Goal: Find specific page/section: Find specific page/section

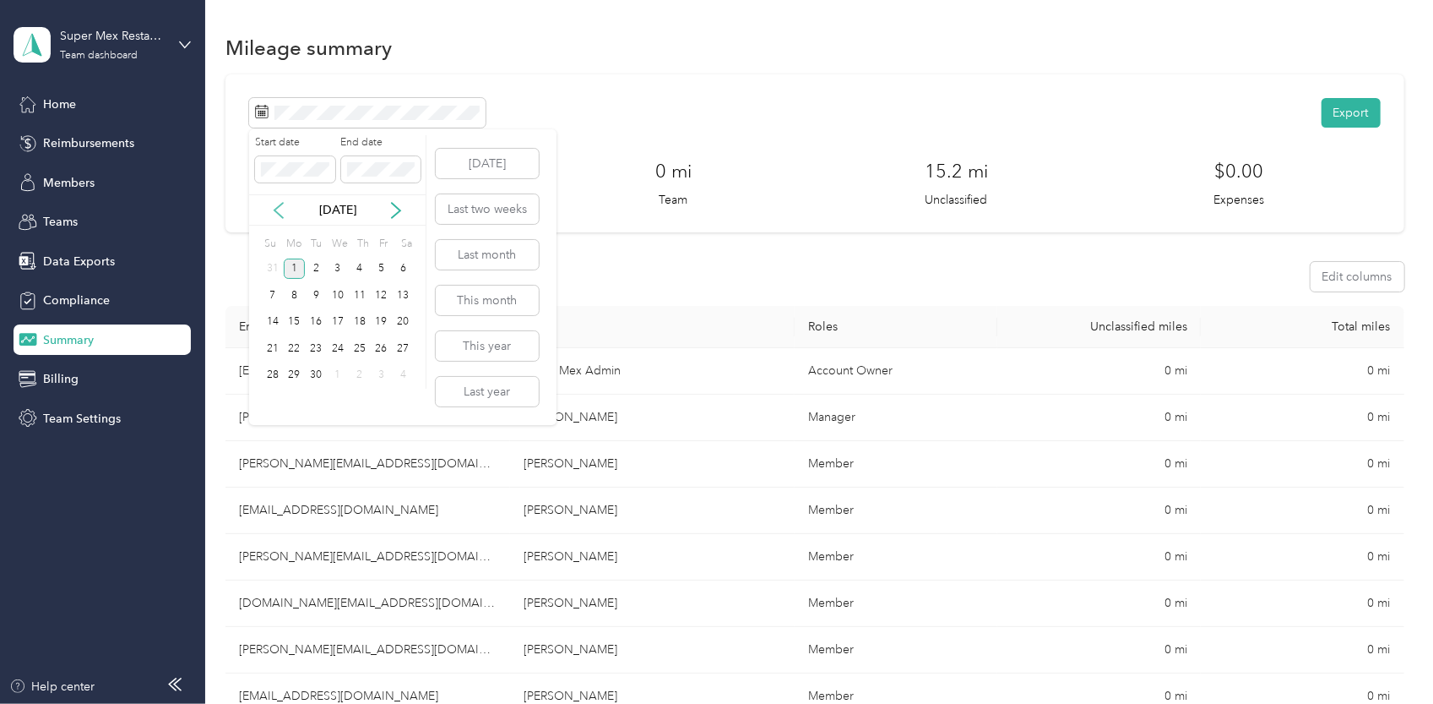
click at [281, 209] on icon at bounding box center [278, 210] width 17 height 17
click at [296, 342] on div "18" at bounding box center [295, 348] width 22 height 21
click at [274, 400] on div "31" at bounding box center [273, 401] width 22 height 21
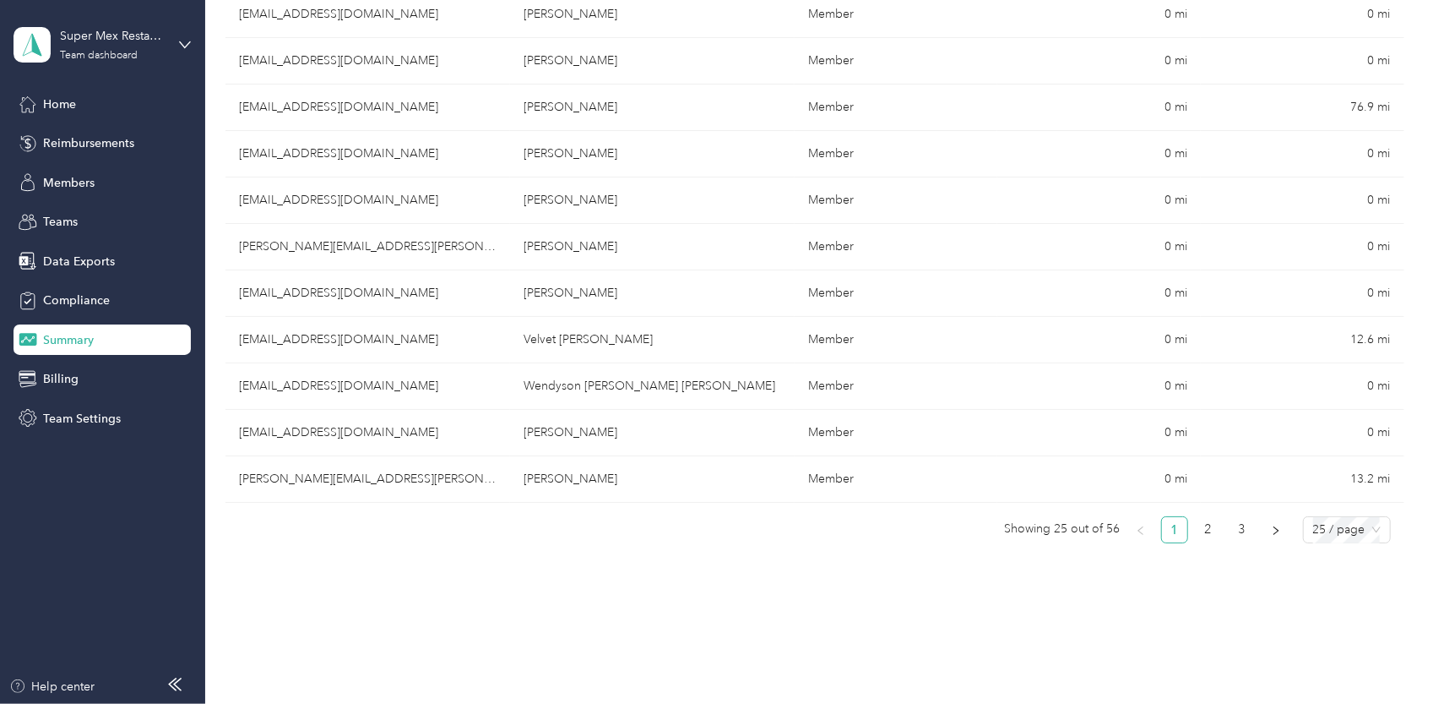
scroll to position [1014, 0]
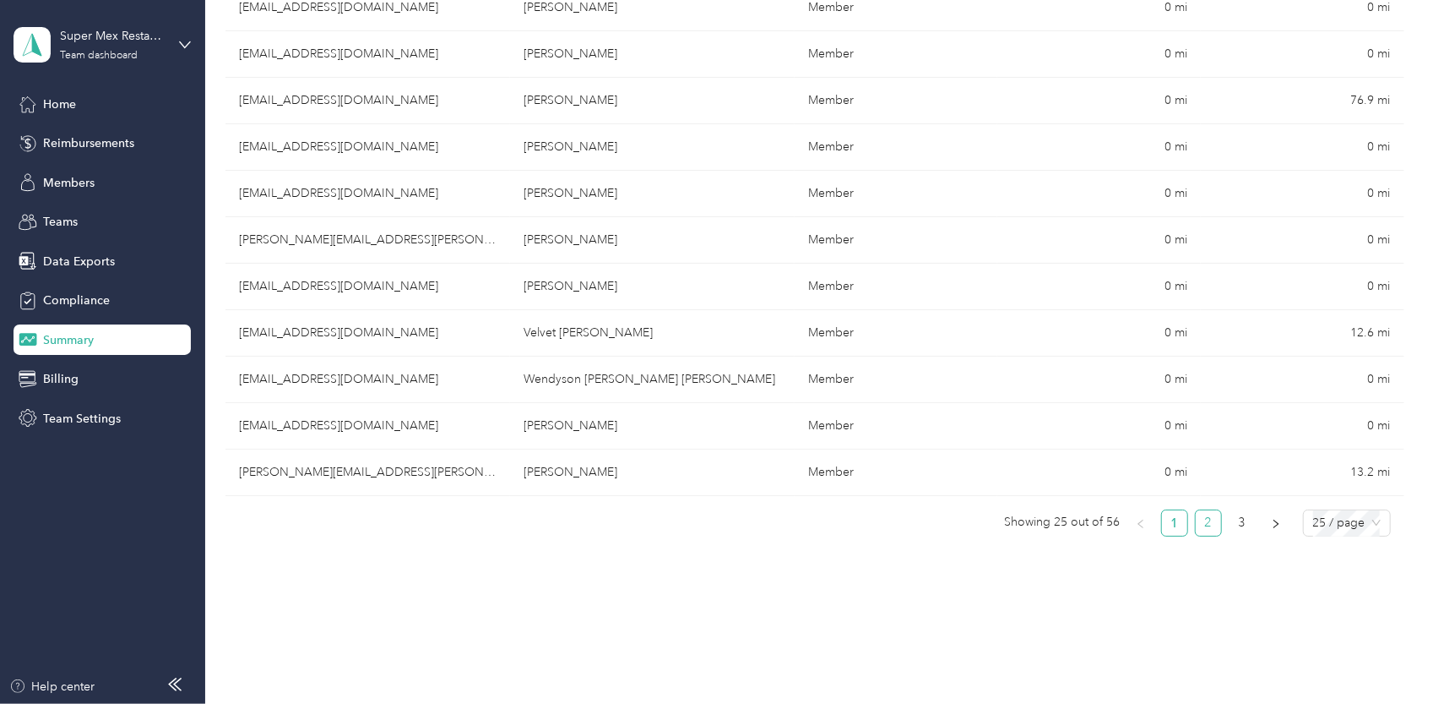
click at [1203, 520] on link "2" at bounding box center [1208, 522] width 25 height 25
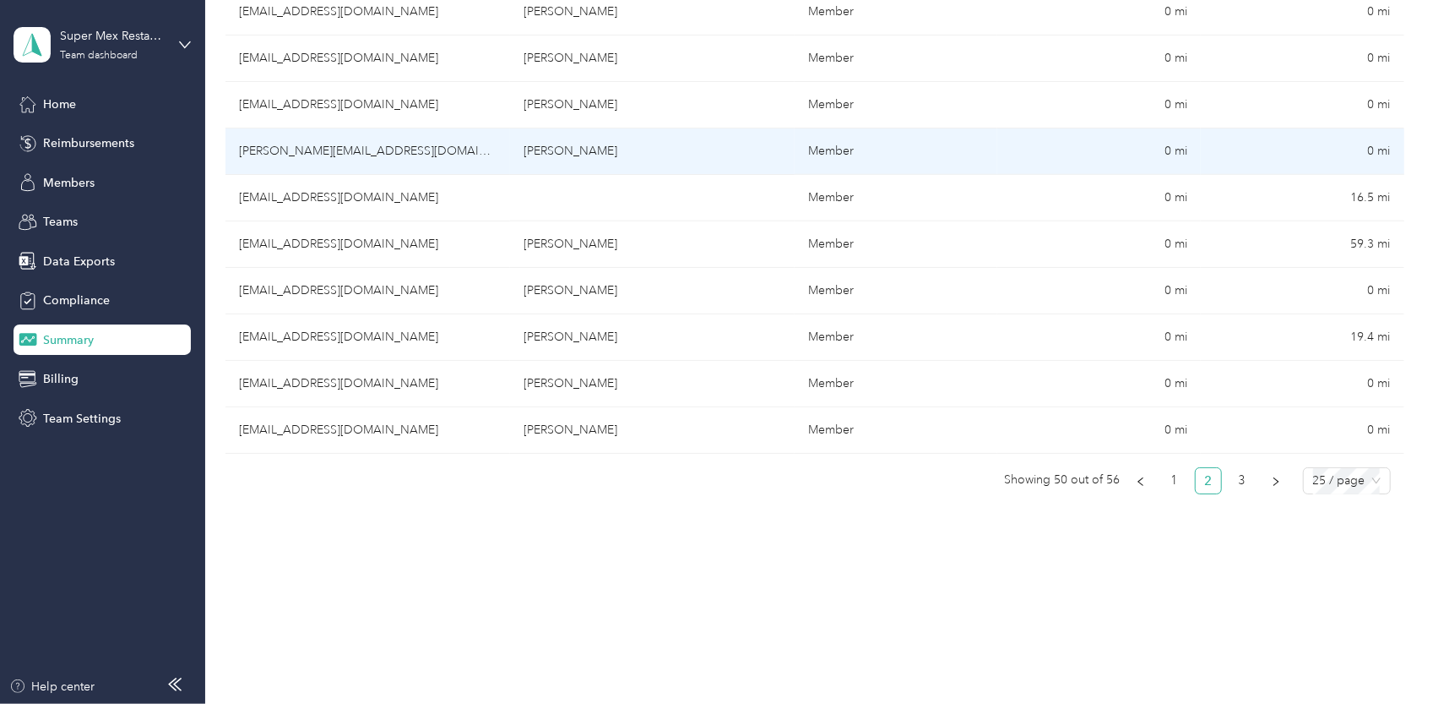
scroll to position [1098, 0]
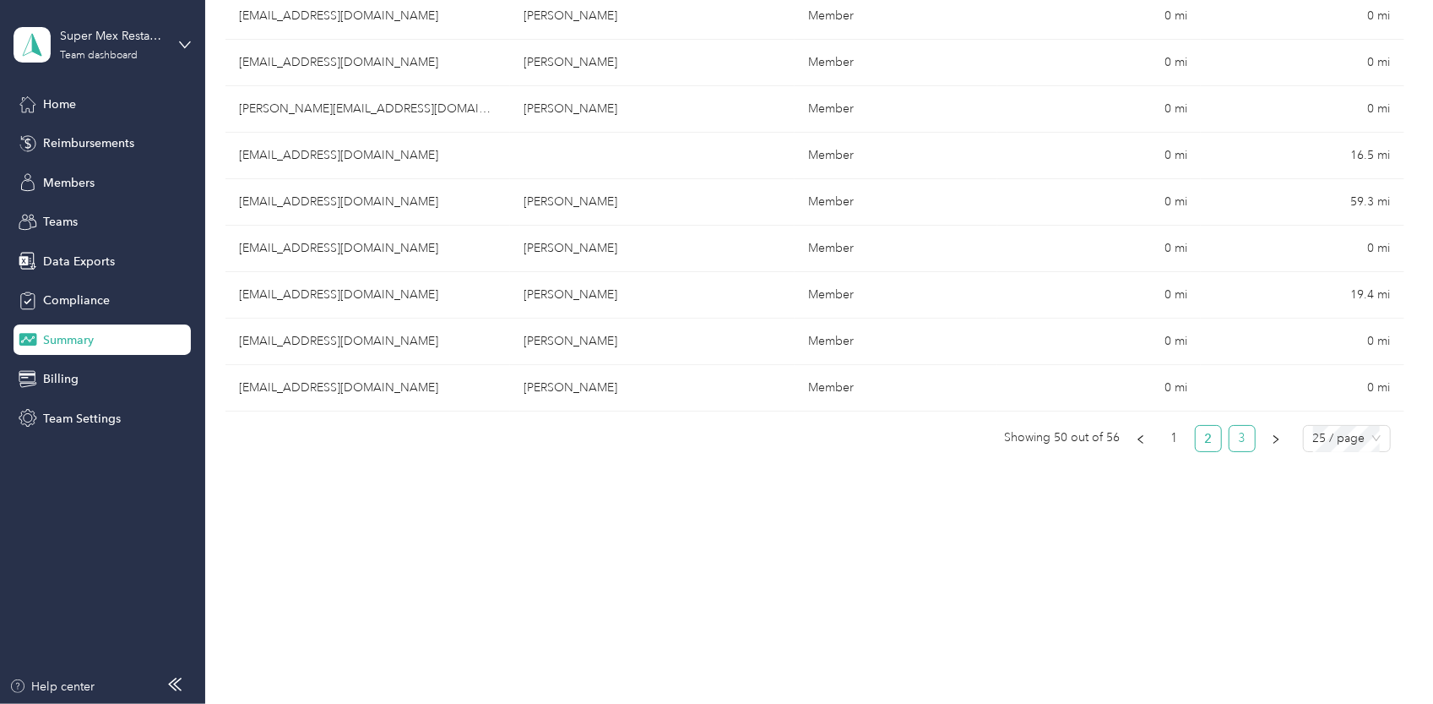
click at [1246, 432] on link "3" at bounding box center [1242, 438] width 25 height 25
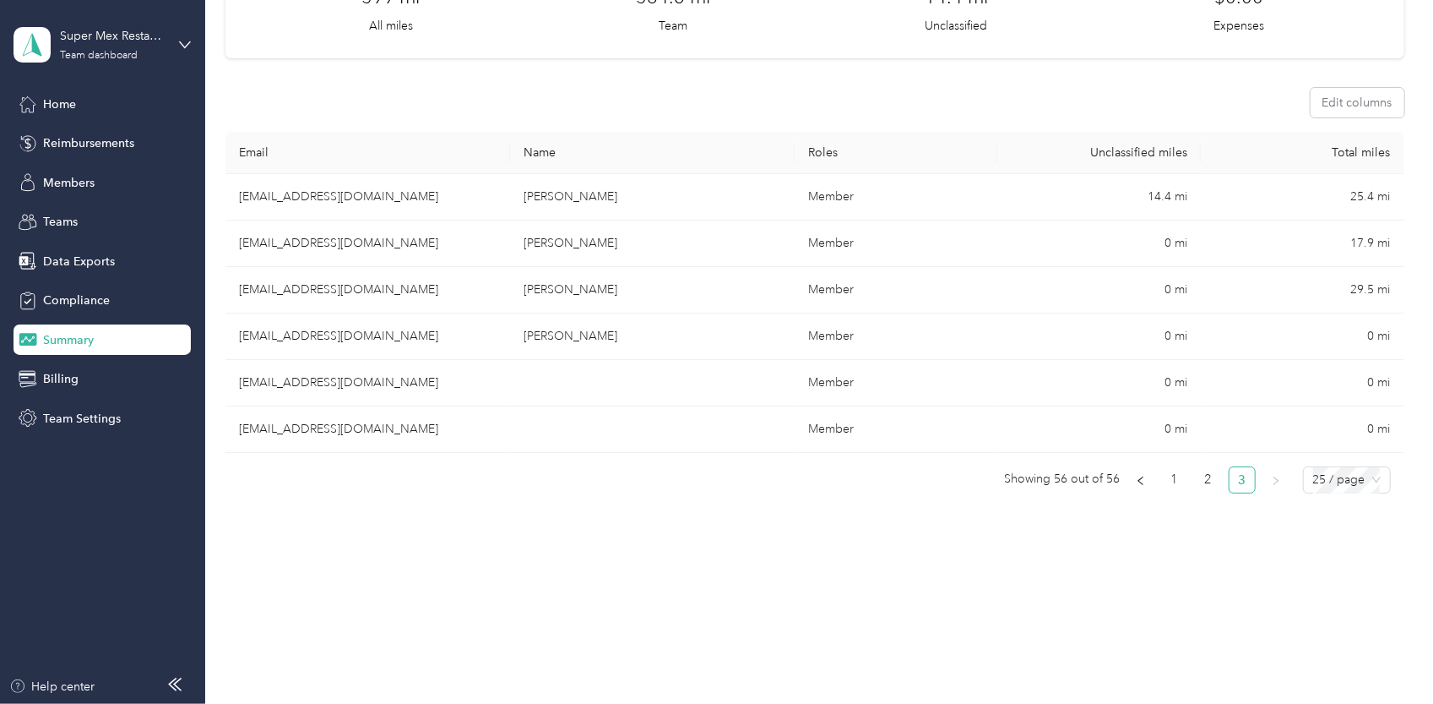
scroll to position [136, 0]
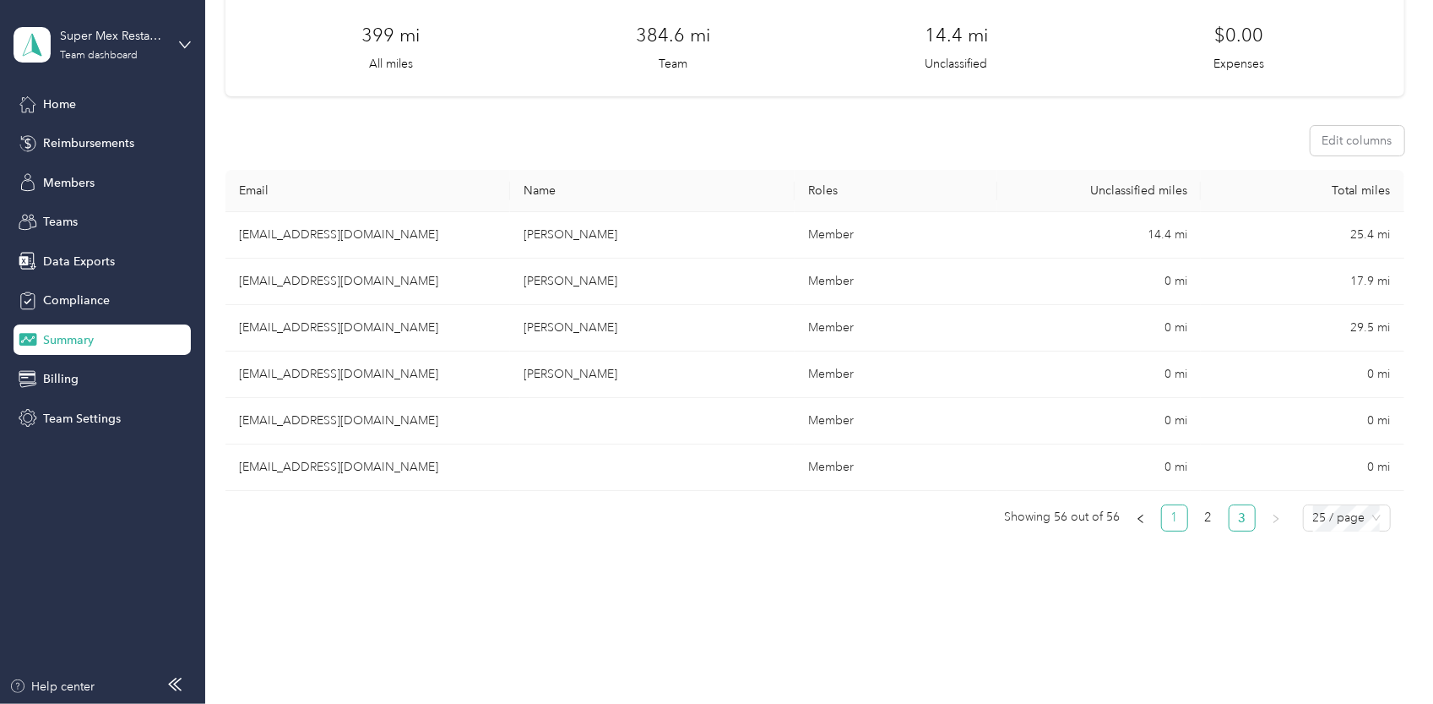
click at [1167, 511] on link "1" at bounding box center [1174, 517] width 25 height 25
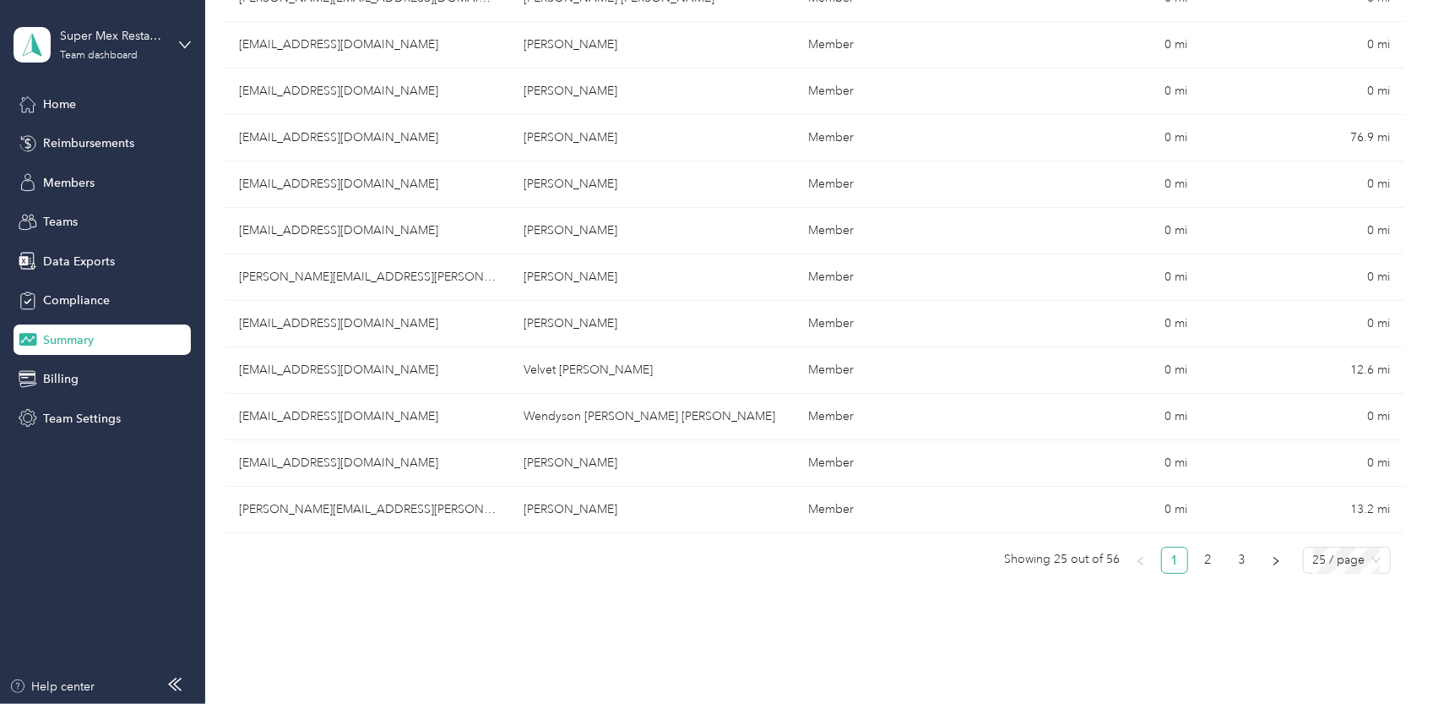
scroll to position [1098, 0]
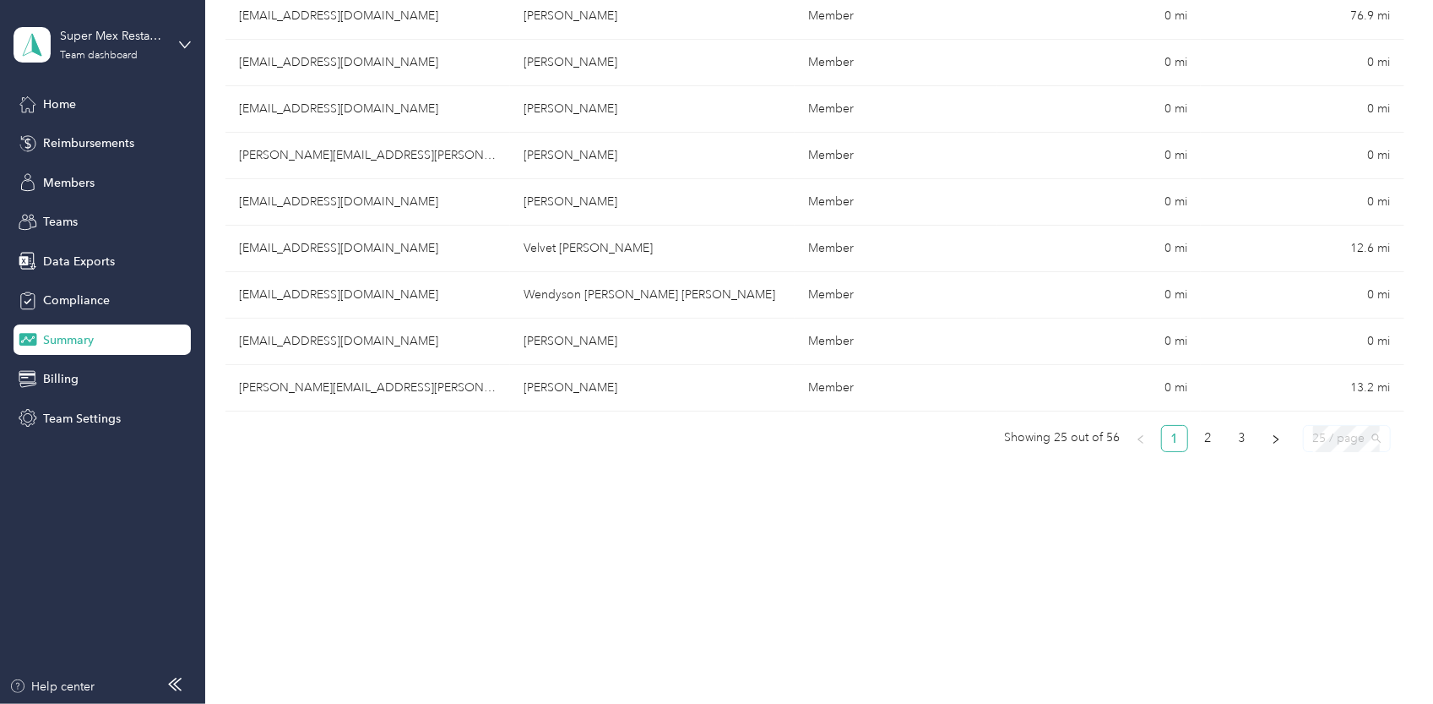
click at [1314, 429] on span "25 / page" at bounding box center [1347, 438] width 68 height 25
click at [1350, 530] on div "100 / page" at bounding box center [1347, 526] width 80 height 27
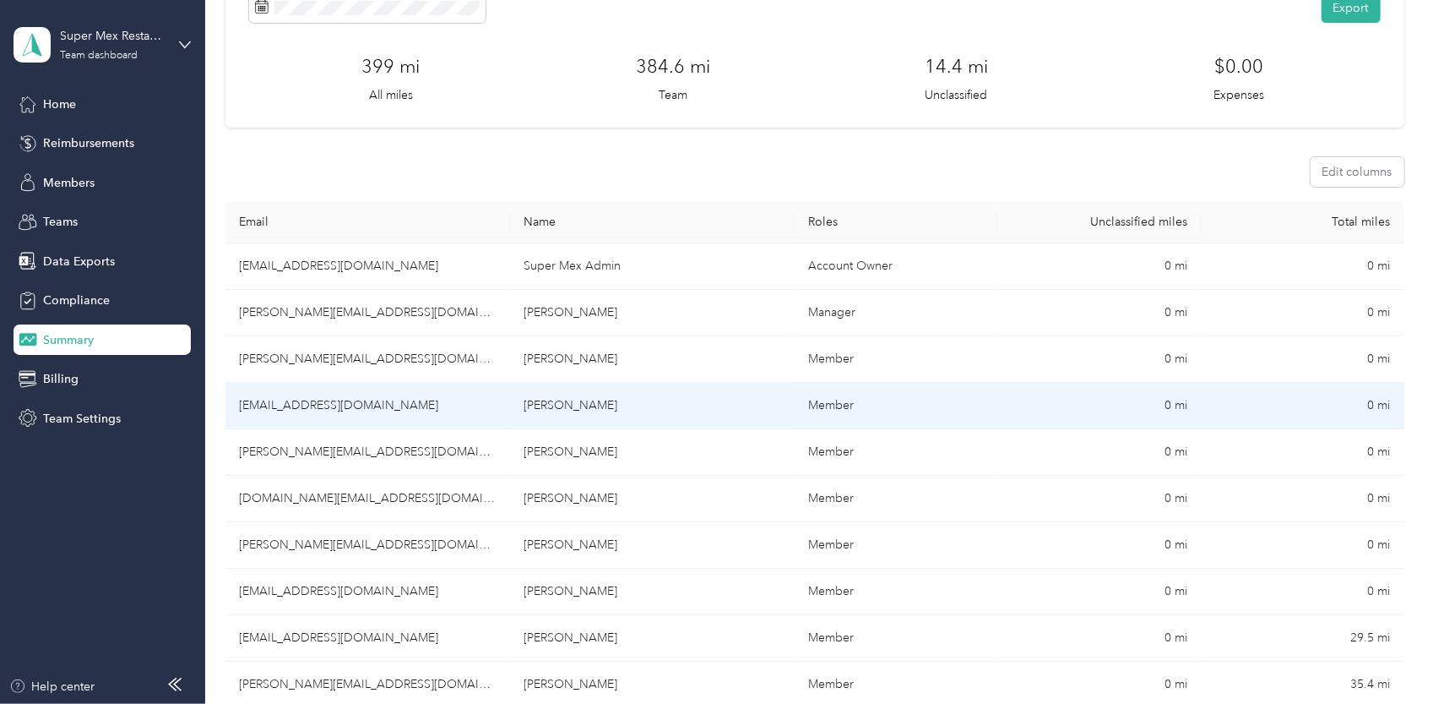
scroll to position [0, 0]
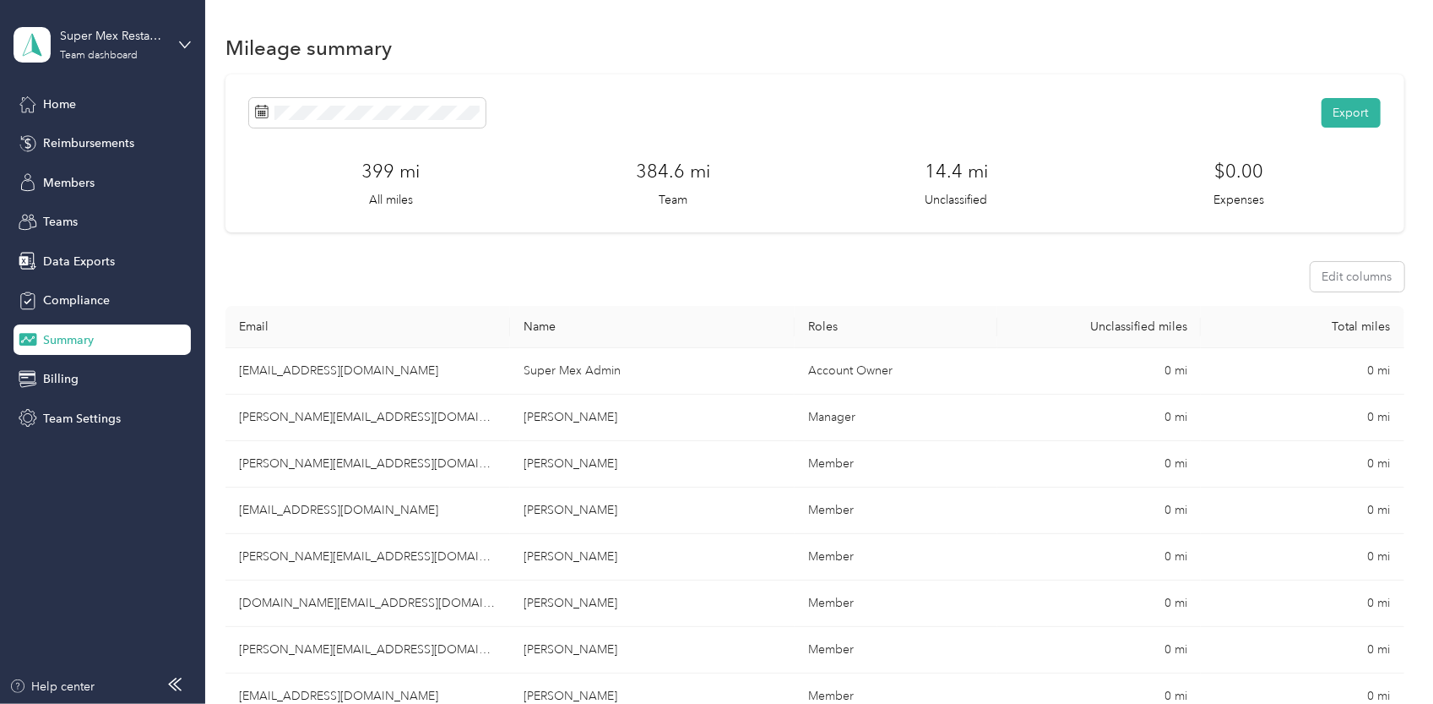
drag, startPoint x: 1177, startPoint y: 211, endPoint x: 1171, endPoint y: 219, distance: 10.2
click at [1176, 212] on div "Export 399 mi All miles 384.6 mi Team 14.4 mi Unclassified $0.00 Expenses" at bounding box center [815, 153] width 1178 height 158
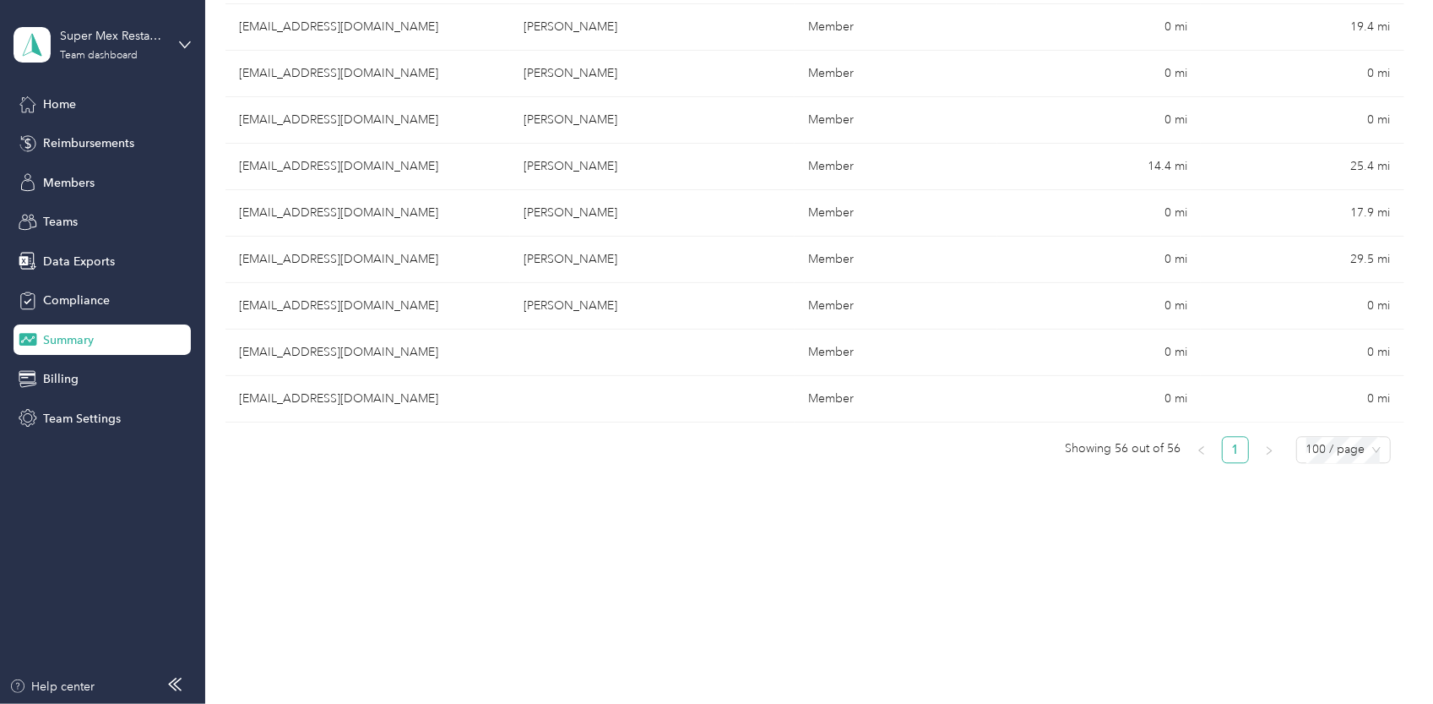
scroll to position [2529, 0]
